Goal: Task Accomplishment & Management: Use online tool/utility

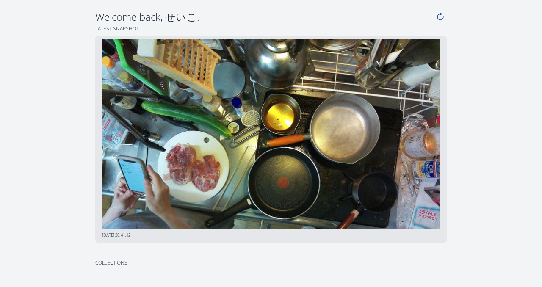
click at [143, 175] on img at bounding box center [270, 134] width 337 height 190
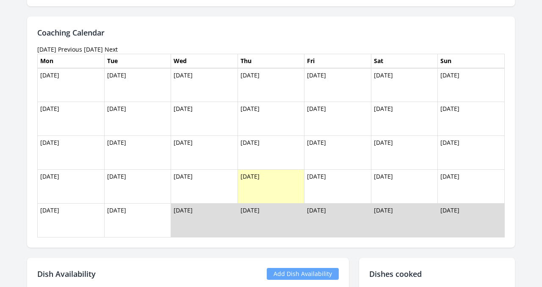
scroll to position [272, 0]
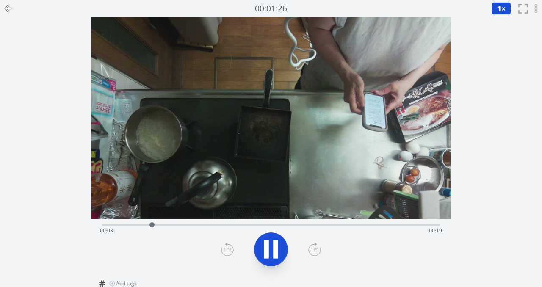
click at [198, 226] on div "Time elapsed: 00:03 Time remaining: 00:19" at bounding box center [271, 231] width 342 height 14
click at [245, 226] on div "Time elapsed: 00:06 Time remaining: 00:15" at bounding box center [271, 231] width 342 height 14
click at [284, 223] on div "Time elapsed: 00:09 Time remaining: 00:12" at bounding box center [271, 224] width 339 height 10
click at [347, 219] on div "Time elapsed: 00:11 Time remaining: 00:10" at bounding box center [271, 224] width 339 height 10
click at [387, 224] on div "Time elapsed: 00:16 Time remaining: 00:06" at bounding box center [271, 231] width 342 height 14
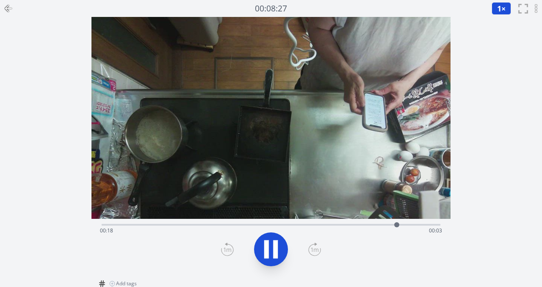
click at [418, 226] on div "Time elapsed: 00:18 Time remaining: 00:03" at bounding box center [271, 231] width 342 height 14
click at [268, 253] on icon at bounding box center [271, 249] width 24 height 24
click at [60, 190] on div "Discard Recording? You will not be able to recover this once discarded. Cancel …" at bounding box center [271, 187] width 542 height 375
